Goal: Complete application form

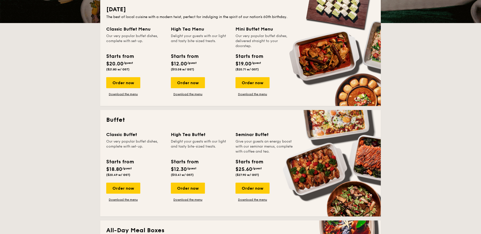
scroll to position [128, 0]
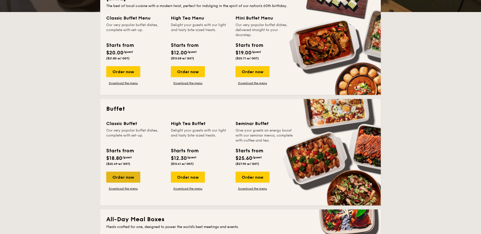
click at [132, 178] on div "Order now" at bounding box center [123, 176] width 34 height 11
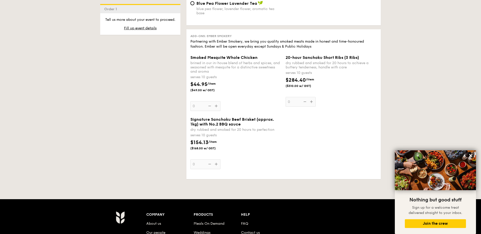
scroll to position [659, 0]
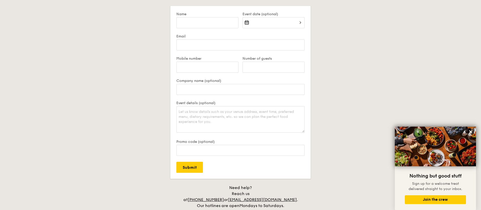
scroll to position [1085, 0]
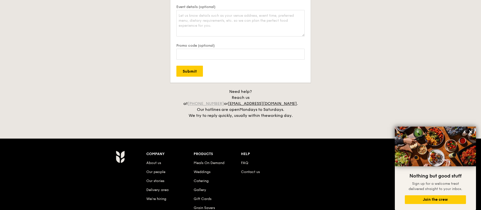
click at [224, 101] on link "[PHONE_NUMBER]" at bounding box center [205, 103] width 36 height 5
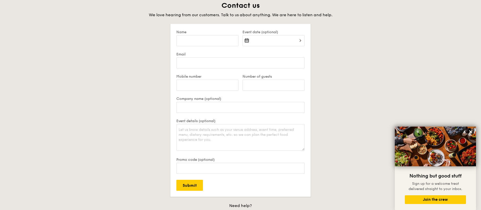
scroll to position [971, 0]
click at [192, 39] on input "Name" at bounding box center [207, 41] width 62 height 11
type input "[PERSON_NAME]"
type input "[EMAIL_ADDRESS][DOMAIN_NAME]"
type input "84268797"
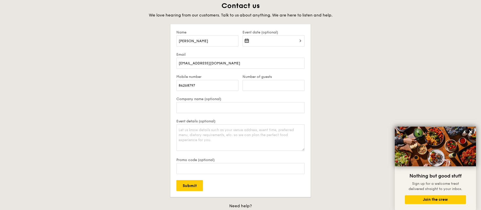
click at [281, 40] on div at bounding box center [273, 44] width 62 height 17
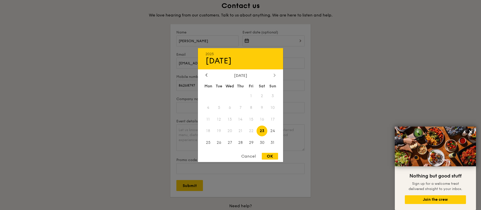
click at [273, 77] on div at bounding box center [274, 75] width 5 height 5
click at [205, 76] on icon at bounding box center [206, 75] width 2 height 3
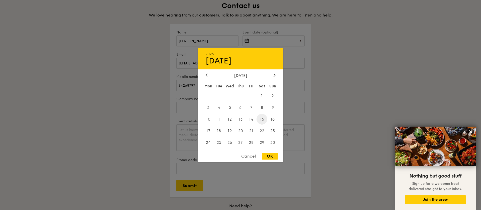
click at [260, 118] on span "15" at bounding box center [261, 119] width 11 height 11
click at [272, 157] on div "OK" at bounding box center [270, 156] width 16 height 7
type input "[DATE]"
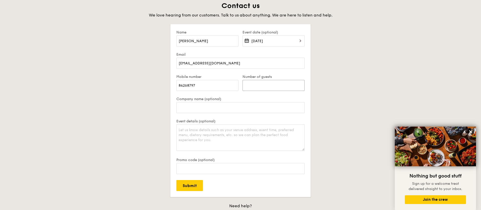
click at [262, 85] on input "Number of guests" at bounding box center [273, 85] width 62 height 11
type input "250"
click at [235, 137] on textarea "Event details (optional)" at bounding box center [240, 138] width 128 height 27
type textarea "[DEMOGRAPHIC_DATA] wedding buffet"
click at [196, 181] on input "Submit" at bounding box center [189, 185] width 27 height 11
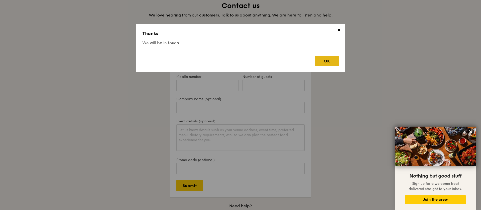
click at [334, 61] on div "OK" at bounding box center [326, 61] width 24 height 10
